Goal: Navigation & Orientation: Find specific page/section

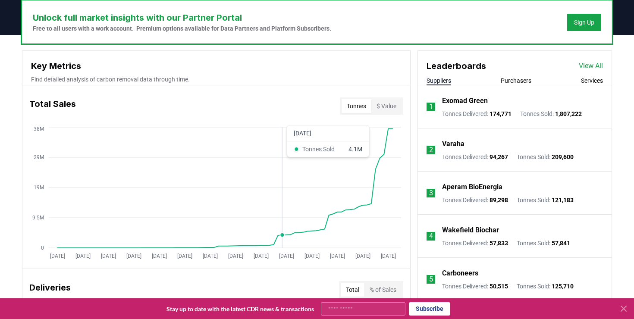
scroll to position [288, 0]
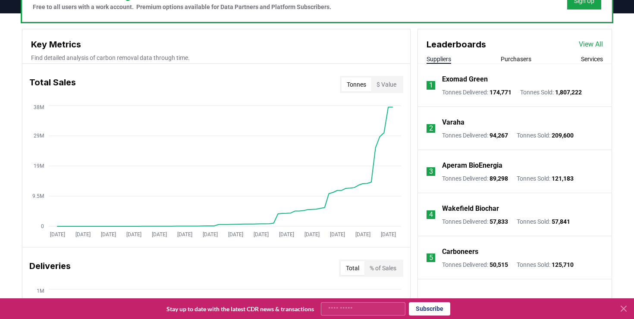
click at [393, 86] on button "$ Value" at bounding box center [386, 85] width 30 height 14
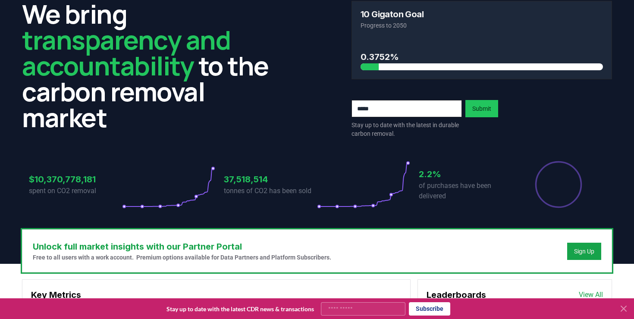
scroll to position [0, 0]
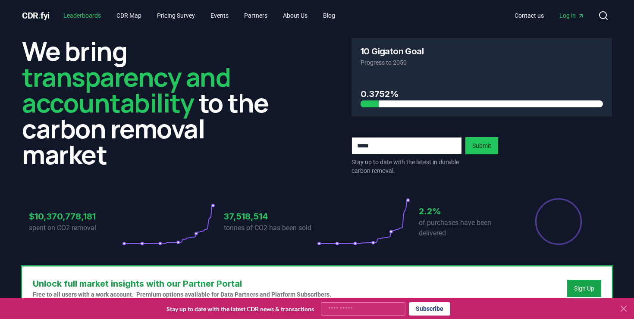
click at [86, 14] on link "Leaderboards" at bounding box center [82, 16] width 51 height 16
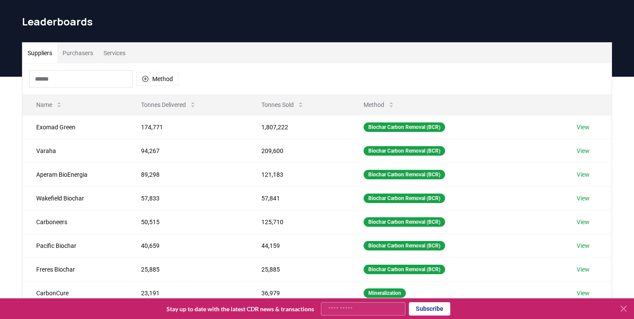
scroll to position [24, 0]
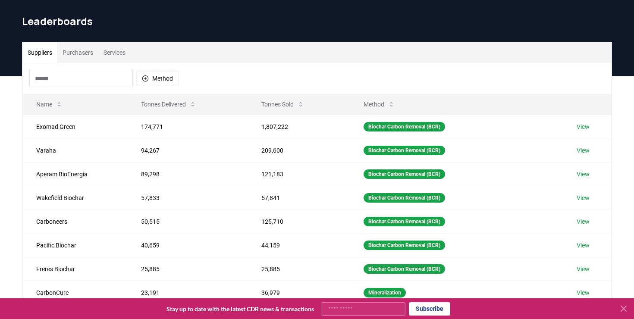
click at [94, 55] on button "Purchasers" at bounding box center [77, 52] width 41 height 21
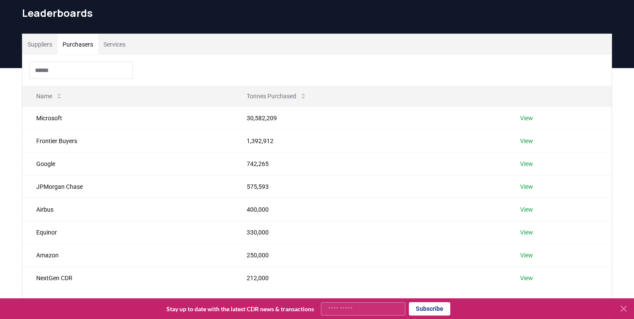
scroll to position [22, 0]
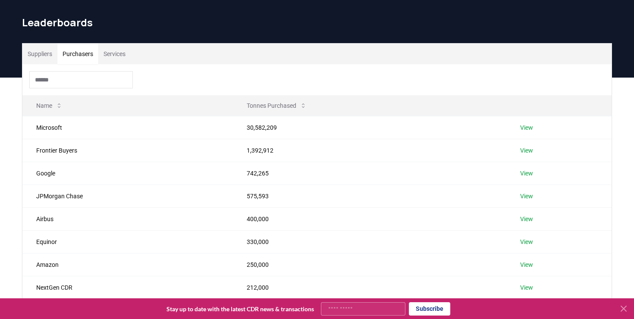
click at [48, 61] on button "Suppliers" at bounding box center [39, 54] width 35 height 21
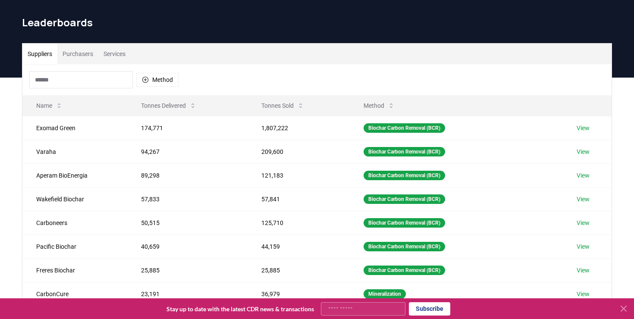
click at [63, 53] on button "Purchasers" at bounding box center [77, 54] width 41 height 21
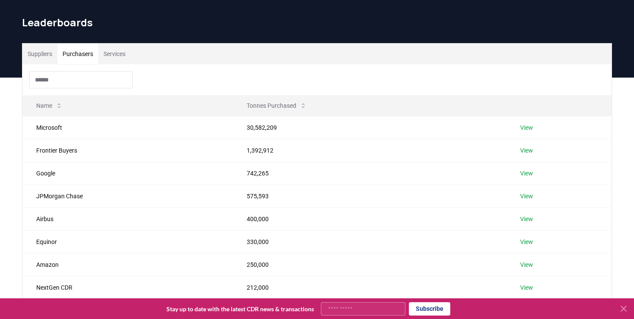
scroll to position [0, 0]
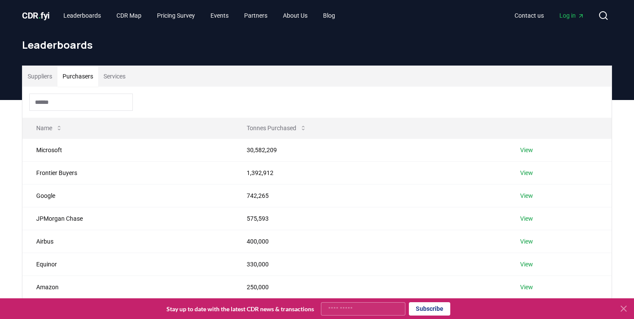
click at [48, 12] on span "CDR . fyi" at bounding box center [36, 15] width 28 height 10
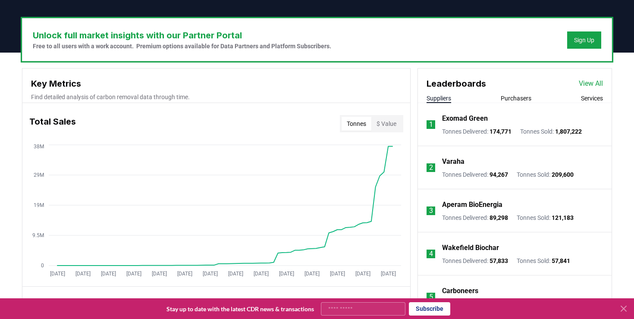
scroll to position [248, 0]
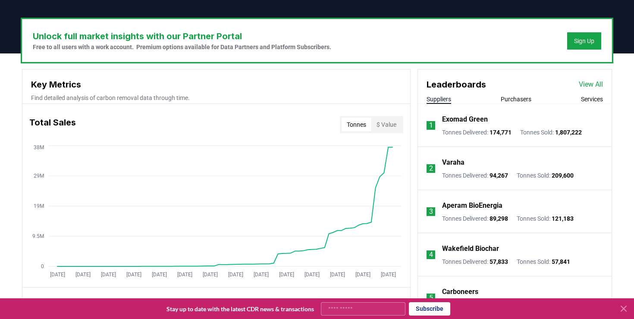
click at [390, 125] on button "$ Value" at bounding box center [386, 125] width 30 height 14
